Goal: Transaction & Acquisition: Subscribe to service/newsletter

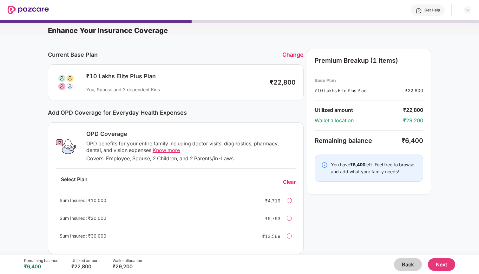
scroll to position [-3, 0]
click at [405, 264] on button "Back" at bounding box center [408, 264] width 28 height 13
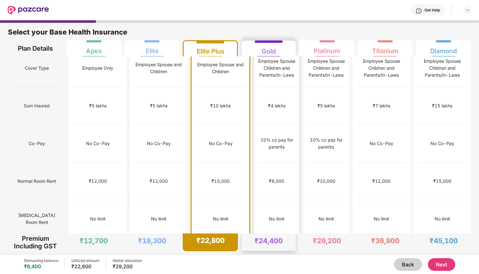
scroll to position [3, 0]
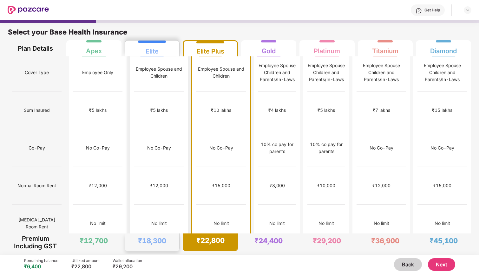
click at [145, 167] on div "₹12,000" at bounding box center [158, 186] width 49 height 38
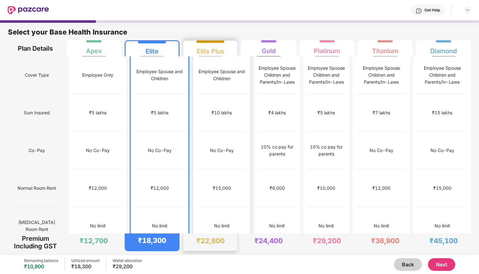
scroll to position [0, 0]
click at [442, 267] on button "Next" at bounding box center [441, 264] width 27 height 13
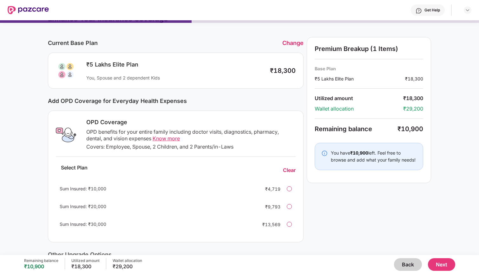
scroll to position [27, 0]
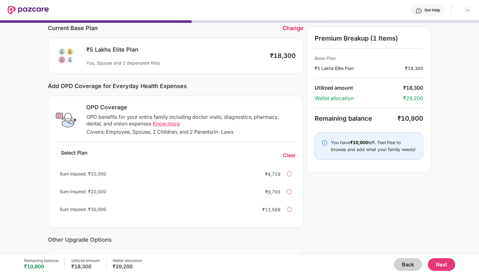
click at [289, 190] on div at bounding box center [289, 191] width 5 height 5
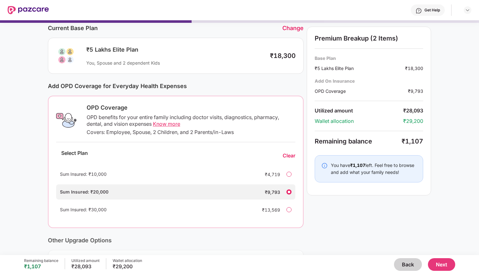
click at [289, 174] on div at bounding box center [288, 174] width 5 height 5
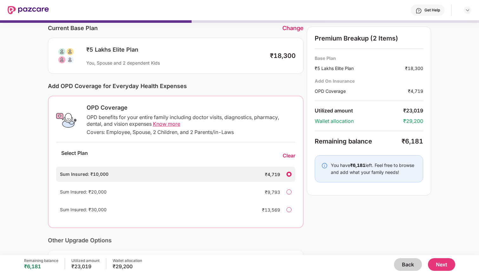
click at [288, 191] on div at bounding box center [288, 192] width 5 height 5
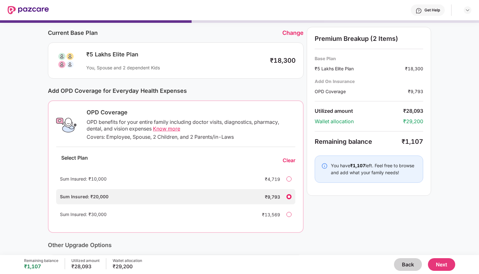
scroll to position [8, 0]
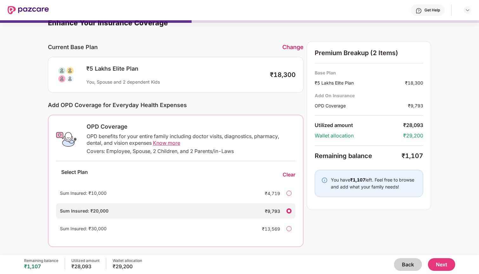
click at [449, 267] on button "Next" at bounding box center [441, 264] width 27 height 13
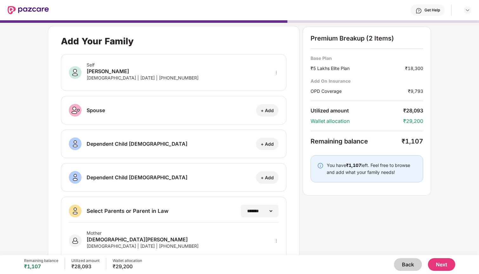
scroll to position [-3, 0]
click at [439, 265] on button "Next" at bounding box center [441, 264] width 27 height 13
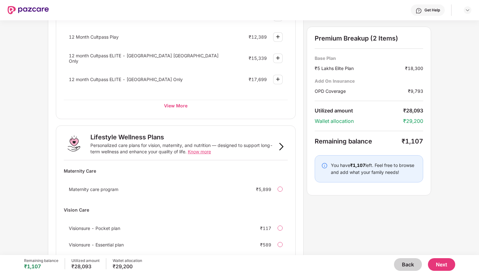
scroll to position [289, 0]
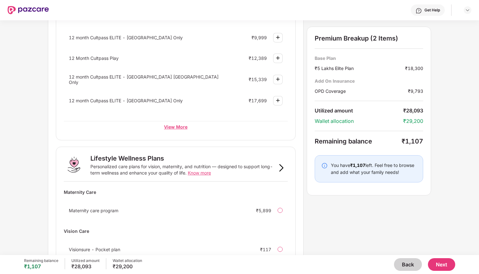
click at [181, 127] on div "View More" at bounding box center [176, 126] width 224 height 11
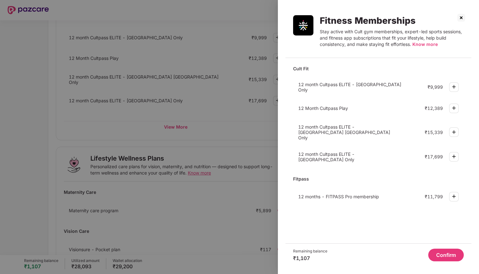
click at [463, 16] on img at bounding box center [461, 18] width 10 height 10
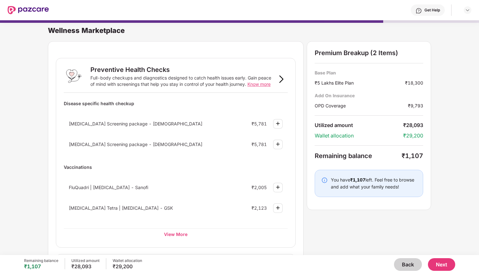
scroll to position [-3, 0]
click at [402, 262] on button "Back" at bounding box center [408, 264] width 28 height 13
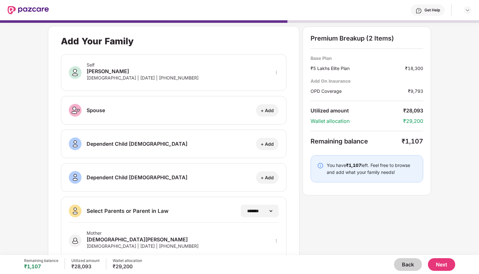
click at [402, 262] on button "Back" at bounding box center [408, 264] width 28 height 13
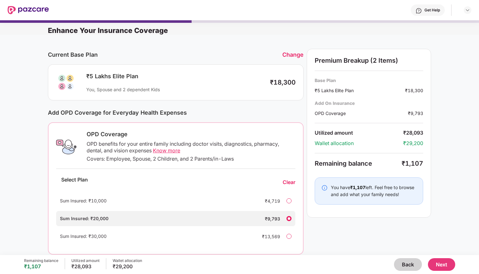
click at [402, 262] on button "Back" at bounding box center [408, 264] width 28 height 13
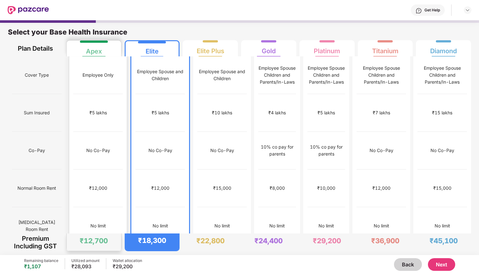
click at [82, 172] on div "₹12,000" at bounding box center [97, 189] width 49 height 38
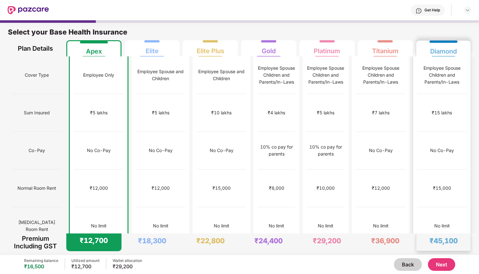
scroll to position [0, 0]
click at [446, 266] on button "Next" at bounding box center [441, 264] width 27 height 13
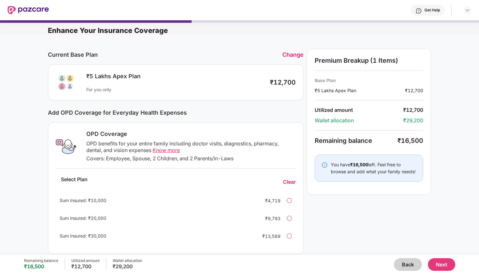
scroll to position [11, 0]
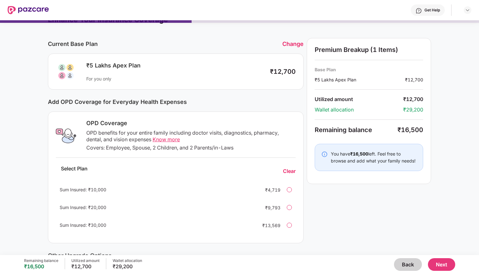
click at [288, 188] on div at bounding box center [289, 189] width 5 height 5
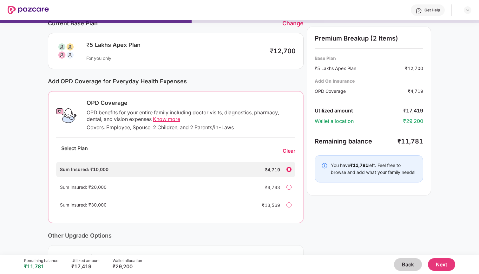
scroll to position [34, 0]
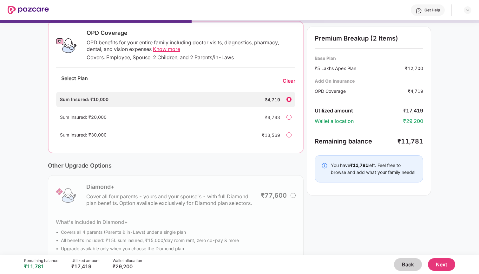
click at [253, 206] on div "Diamond+ Cover all four parents - yours and your spouse's - with full Diamond p…" at bounding box center [176, 218] width 256 height 86
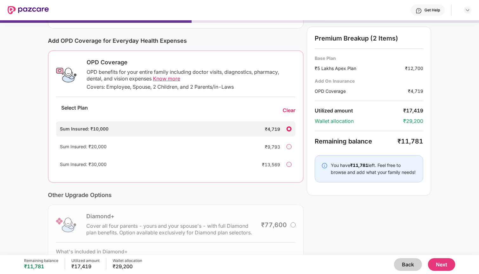
scroll to position [71, 0]
click at [437, 263] on button "Next" at bounding box center [441, 264] width 27 height 13
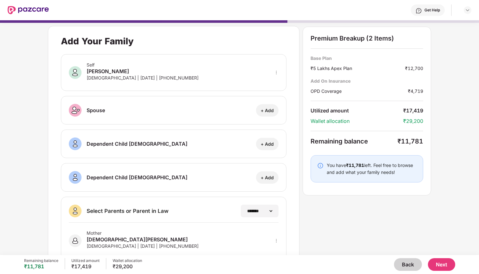
scroll to position [-3, 0]
click at [447, 264] on button "Next" at bounding box center [441, 264] width 27 height 13
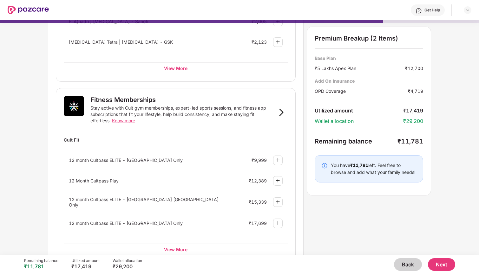
scroll to position [169, 0]
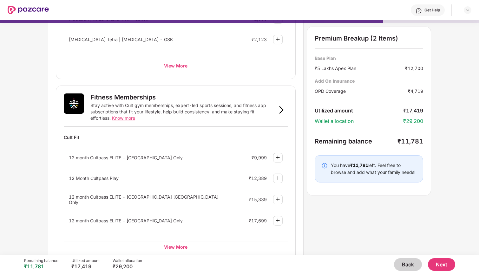
click at [277, 159] on img at bounding box center [278, 158] width 8 height 8
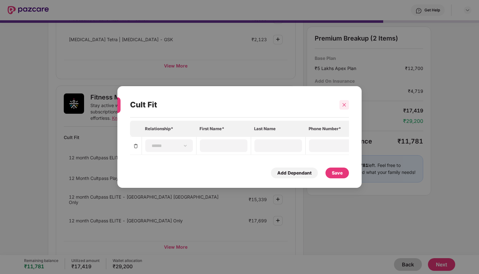
click at [346, 107] on div at bounding box center [344, 105] width 10 height 10
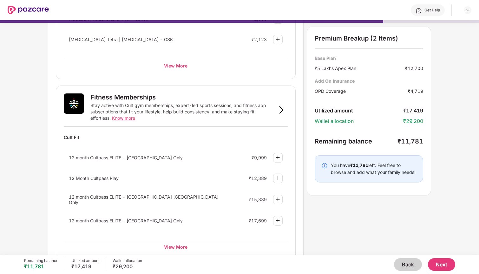
click at [277, 160] on img at bounding box center [278, 158] width 8 height 8
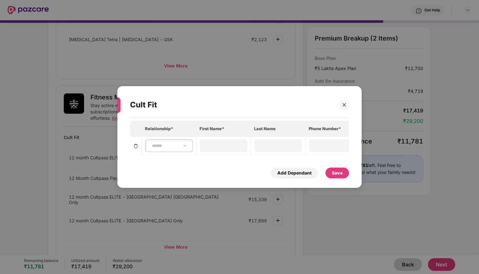
select select "****"
type input "*****"
type input "**********"
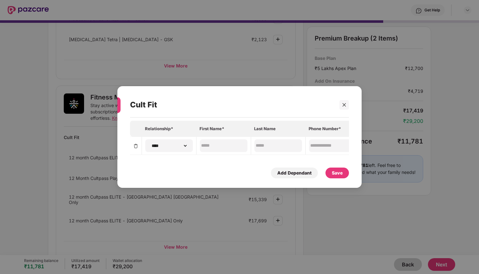
click at [331, 168] on div "Save" at bounding box center [336, 173] width 23 height 11
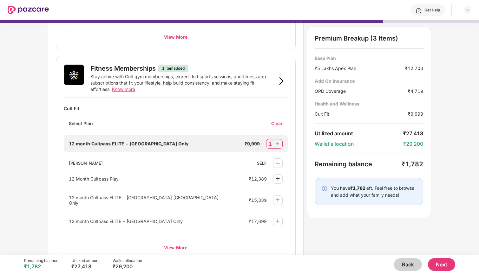
scroll to position [48, 0]
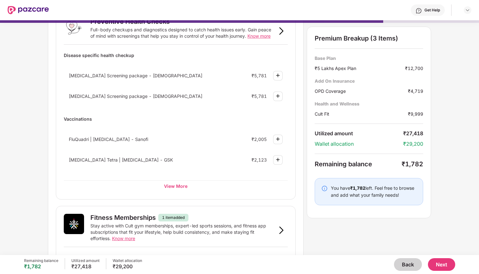
click at [409, 264] on button "Back" at bounding box center [408, 264] width 28 height 13
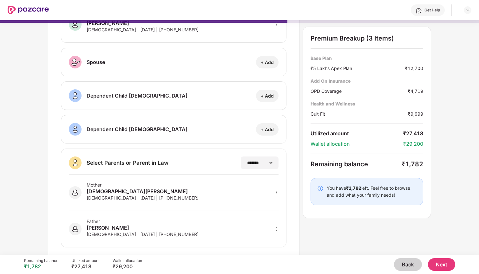
click at [409, 264] on button "Back" at bounding box center [408, 264] width 28 height 13
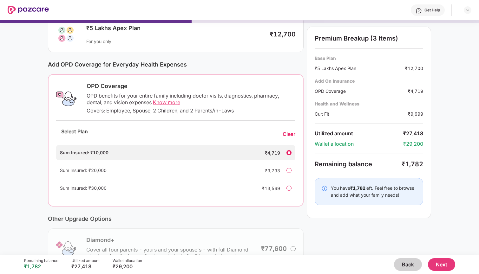
click at [289, 172] on div at bounding box center [288, 170] width 5 height 5
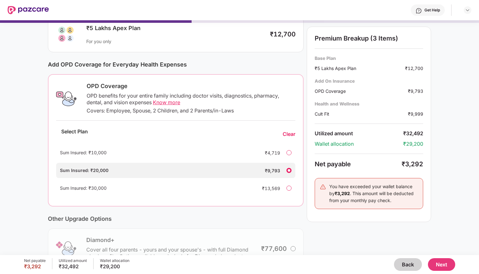
click at [288, 154] on div at bounding box center [288, 152] width 5 height 5
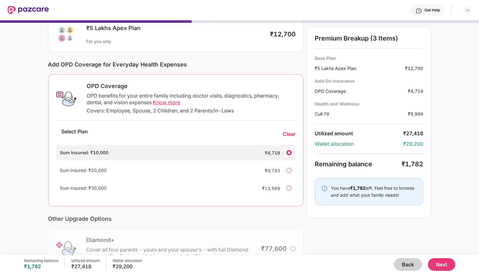
click at [402, 271] on button "Back" at bounding box center [408, 264] width 28 height 13
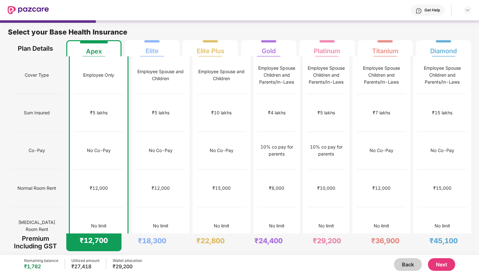
scroll to position [0, 0]
drag, startPoint x: 313, startPoint y: 244, endPoint x: 349, endPoint y: 244, distance: 35.8
click at [349, 244] on div "₹29,200" at bounding box center [327, 242] width 55 height 17
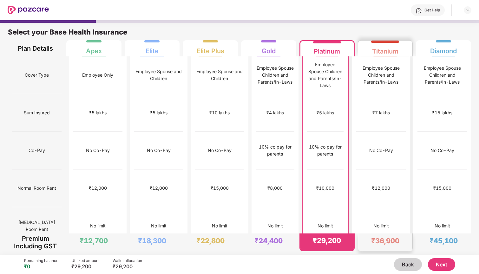
click at [361, 251] on div "₹36,900" at bounding box center [385, 242] width 55 height 17
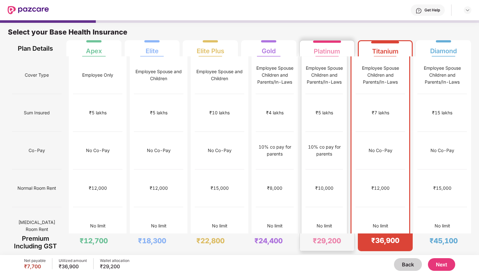
click at [351, 249] on div "₹29,200" at bounding box center [327, 242] width 55 height 17
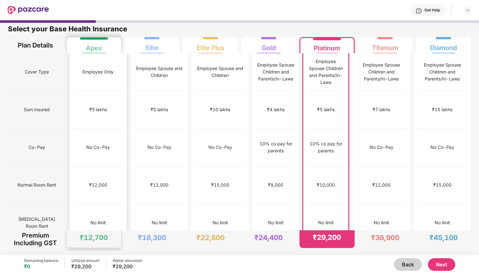
click at [93, 175] on div "₹12,000" at bounding box center [97, 185] width 49 height 38
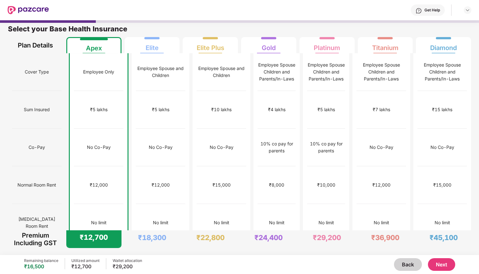
click at [440, 267] on button "Next" at bounding box center [441, 264] width 27 height 13
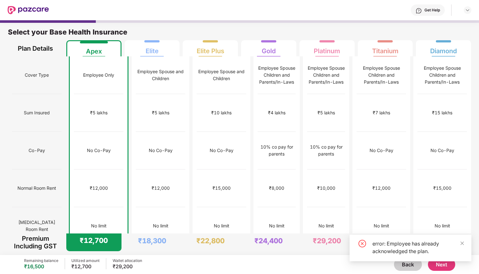
click at [468, 242] on div "error: Employee has already acknowledged the plan." at bounding box center [410, 248] width 122 height 27
click at [463, 242] on icon "close" at bounding box center [462, 243] width 4 height 4
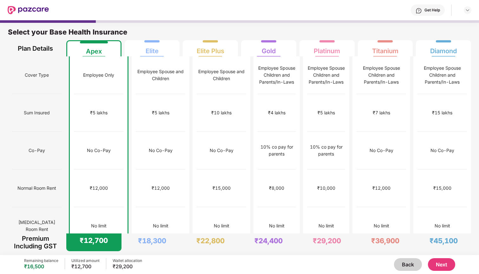
click at [440, 265] on button "Next" at bounding box center [441, 264] width 27 height 13
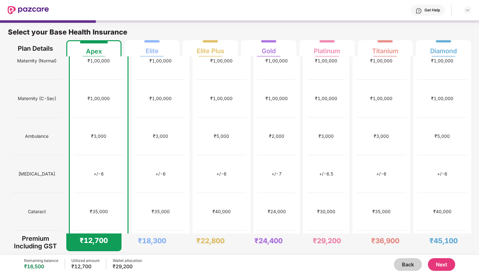
scroll to position [203, 0]
click at [430, 9] on div "Get Help" at bounding box center [432, 10] width 16 height 5
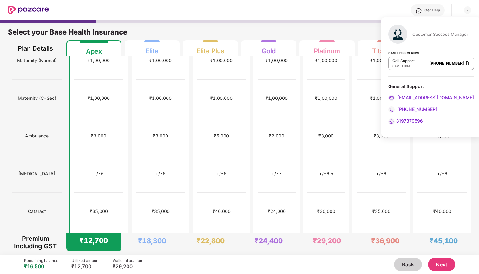
click at [346, 25] on div "Select your Base Health Insurance Plan Details Apex Elite Elite Plus Gold Plati…" at bounding box center [239, 38] width 479 height 37
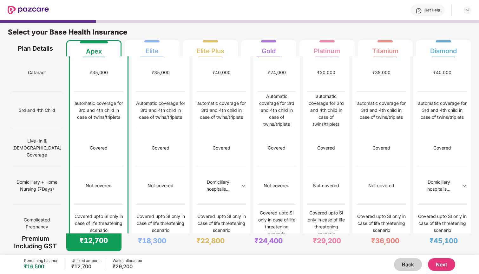
scroll to position [315, 0]
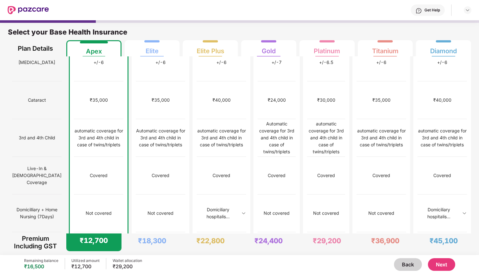
click at [437, 257] on div "Remaining balance ₹16,500 Utilized amount ₹12,700 Wallet allocation ₹29,200 Bac…" at bounding box center [239, 264] width 431 height 19
click at [438, 263] on button "Next" at bounding box center [441, 264] width 27 height 13
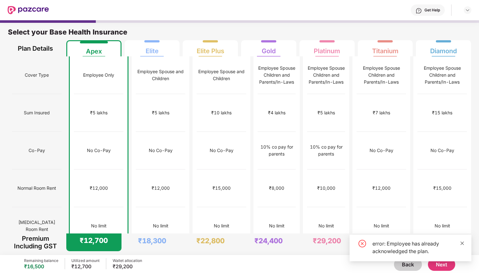
click at [463, 243] on icon "close" at bounding box center [461, 243] width 3 height 3
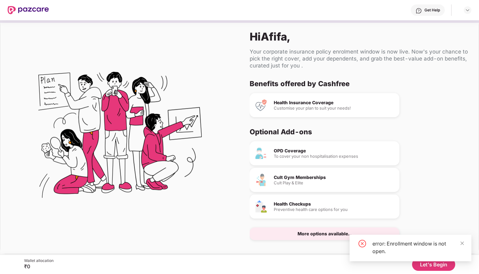
click at [427, 266] on div "error: Enrollment window is not open." at bounding box center [410, 251] width 122 height 32
click at [461, 243] on icon "close" at bounding box center [462, 243] width 4 height 4
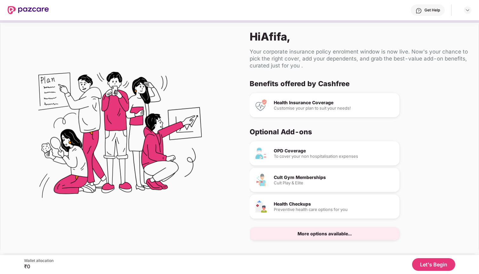
click at [436, 263] on button "Let's Begin" at bounding box center [433, 264] width 43 height 13
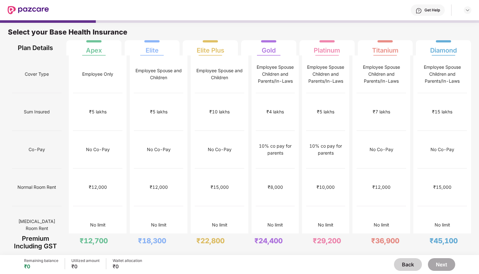
click at [24, 8] on img at bounding box center [28, 10] width 41 height 8
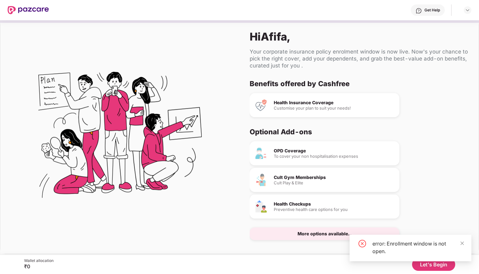
click at [310, 155] on div "To cover your non hospitalisation expenses" at bounding box center [334, 156] width 120 height 4
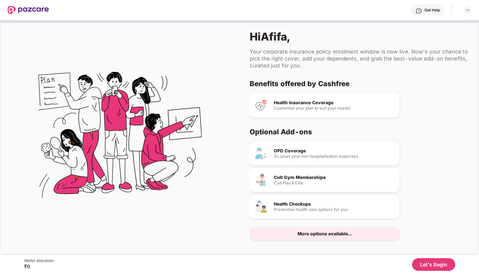
click at [37, 10] on img at bounding box center [28, 10] width 41 height 8
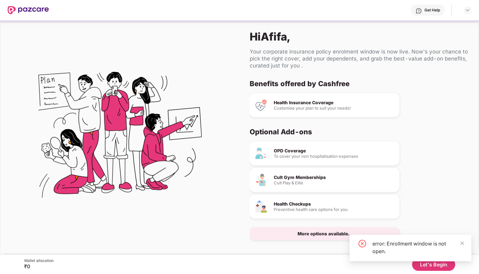
scroll to position [-3, 0]
click at [460, 243] on icon "close" at bounding box center [462, 243] width 4 height 4
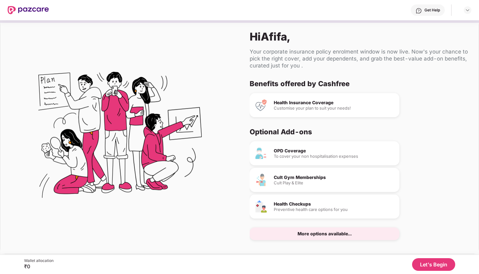
click at [440, 9] on div "Get Help" at bounding box center [428, 9] width 34 height 11
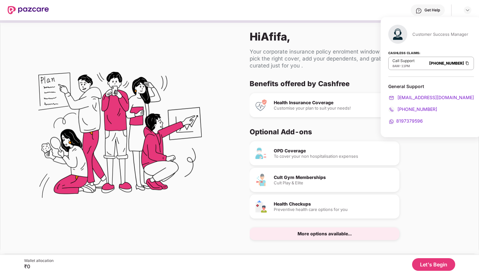
click at [439, 170] on div "OPD Coverage To cover your non hospitalisation expenses Cult Gym Memberships Cu…" at bounding box center [357, 190] width 214 height 99
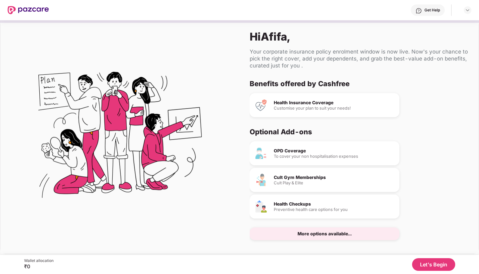
click at [445, 266] on button "Let's Begin" at bounding box center [433, 264] width 43 height 13
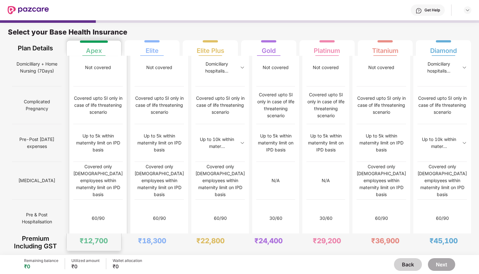
scroll to position [459, 0]
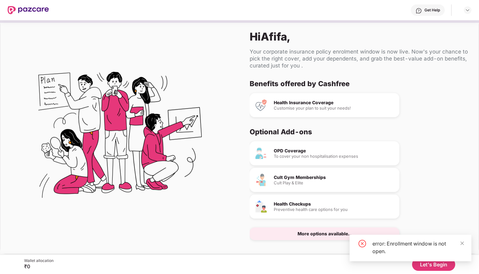
click at [459, 243] on div "error: Enrollment window is not open." at bounding box center [417, 247] width 91 height 15
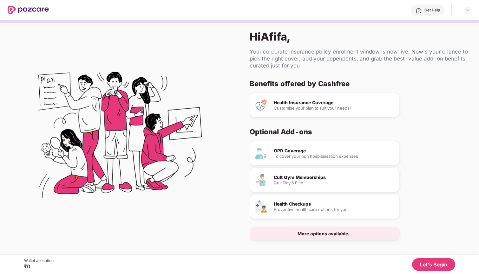
click at [437, 267] on button "Let's Begin" at bounding box center [433, 264] width 43 height 13
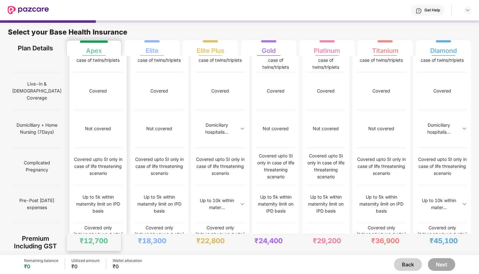
scroll to position [397, 0]
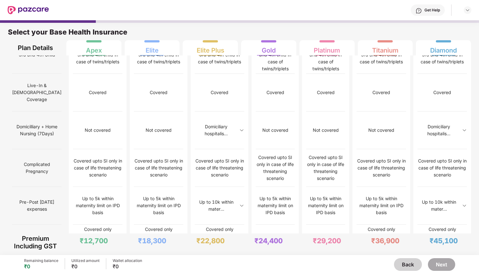
click at [163, 274] on div "Remaining balance ₹0 Utilized amount ₹0 Wallet allocation ₹0 Back Next" at bounding box center [239, 264] width 431 height 19
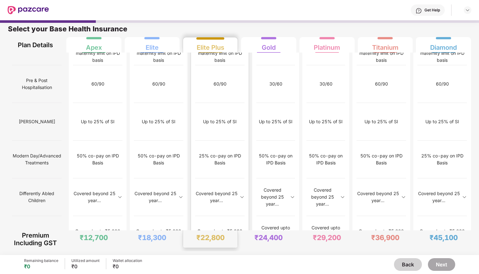
scroll to position [591, 0]
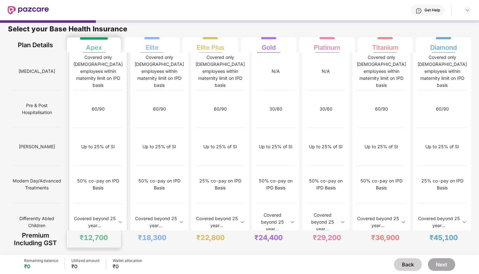
click at [95, 253] on div "Covered upto ₹5,000 per claim on IPD basis" at bounding box center [97, 260] width 49 height 14
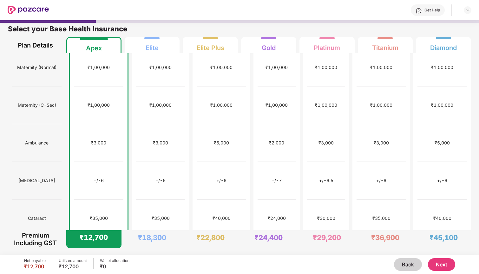
scroll to position [138, 0]
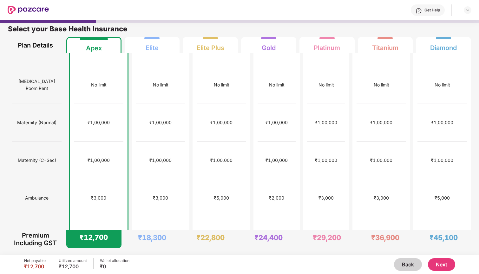
click at [449, 268] on button "Next" at bounding box center [441, 264] width 27 height 13
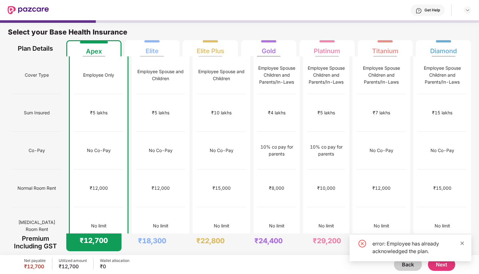
click at [461, 244] on icon "close" at bounding box center [462, 243] width 4 height 4
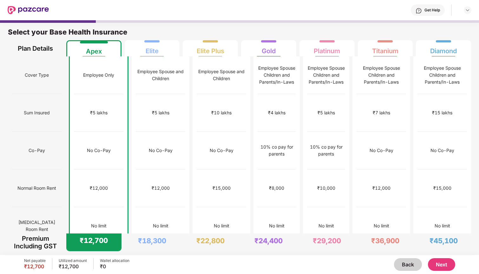
scroll to position [0, 0]
click at [41, 10] on img at bounding box center [28, 10] width 41 height 8
click at [213, 25] on div "Select your Base Health Insurance Plan Details Apex Elite Elite Plus Gold Plati…" at bounding box center [239, 38] width 479 height 37
click at [472, 13] on header "Get Help" at bounding box center [239, 10] width 479 height 20
click at [469, 10] on img at bounding box center [467, 10] width 5 height 5
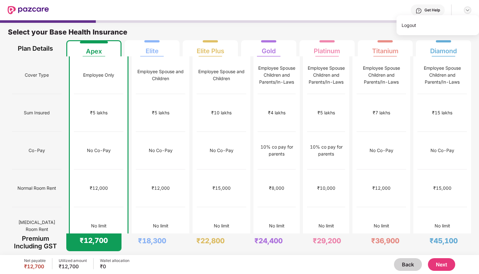
click at [469, 10] on img at bounding box center [467, 10] width 5 height 5
click at [470, 11] on img at bounding box center [467, 10] width 5 height 5
click at [121, 56] on div "Plan Details Apex Elite Elite Plus Gold Platinum Titanium Diamond" at bounding box center [239, 48] width 463 height 16
click at [142, 56] on div "Elite" at bounding box center [152, 49] width 46 height 16
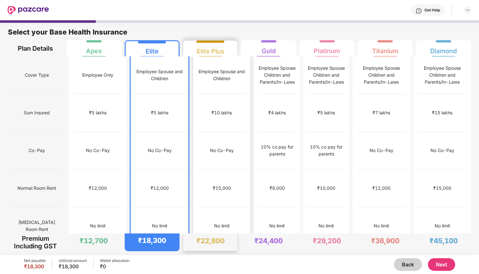
click at [197, 62] on div "Employee Spouse and Children" at bounding box center [221, 75] width 49 height 38
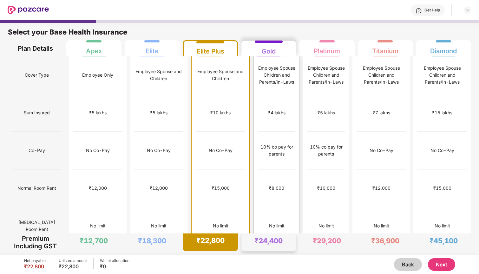
click at [278, 69] on div "Employee Spouse Children and Parents/In-Laws" at bounding box center [276, 75] width 37 height 21
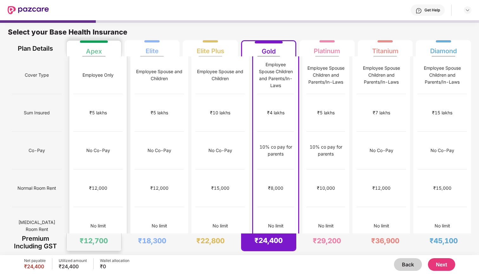
click at [88, 79] on div "Employee Only" at bounding box center [97, 75] width 49 height 38
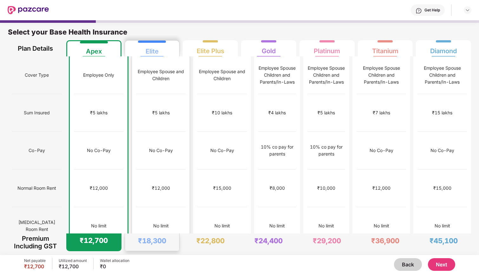
click at [141, 53] on div "Elite" at bounding box center [152, 49] width 46 height 16
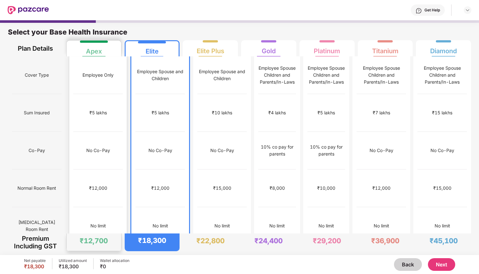
click at [109, 56] on div "Apex" at bounding box center [94, 49] width 46 height 16
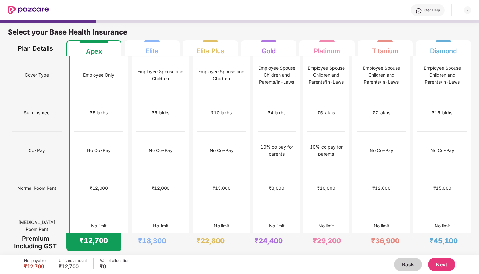
click at [445, 271] on div "Net payable ₹12,700 Utilized amount ₹12,700 Wallet allocation ₹0 Back Next" at bounding box center [239, 264] width 431 height 19
click at [445, 266] on button "Next" at bounding box center [441, 264] width 27 height 13
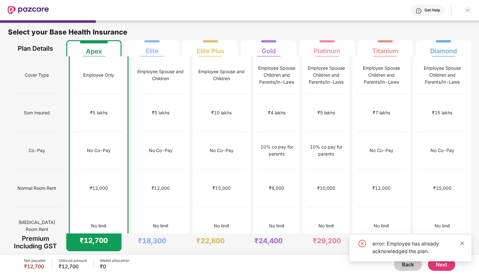
click at [463, 243] on icon "close" at bounding box center [462, 243] width 4 height 4
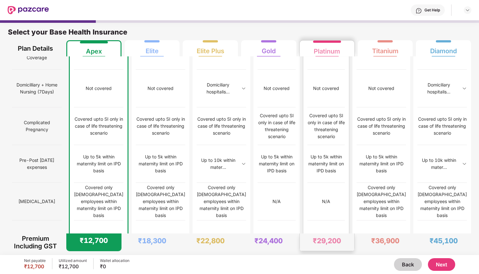
scroll to position [453, 0]
